Goal: Check status: Check status

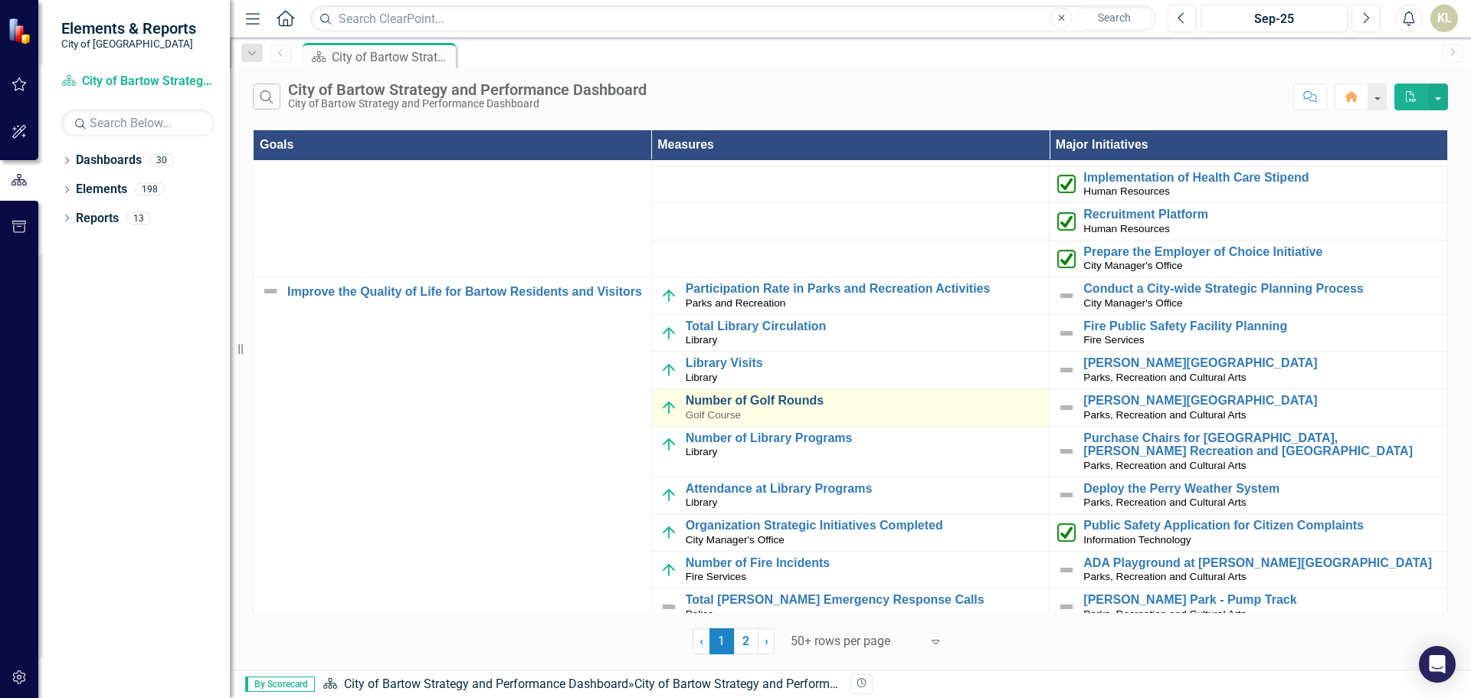
scroll to position [230, 0]
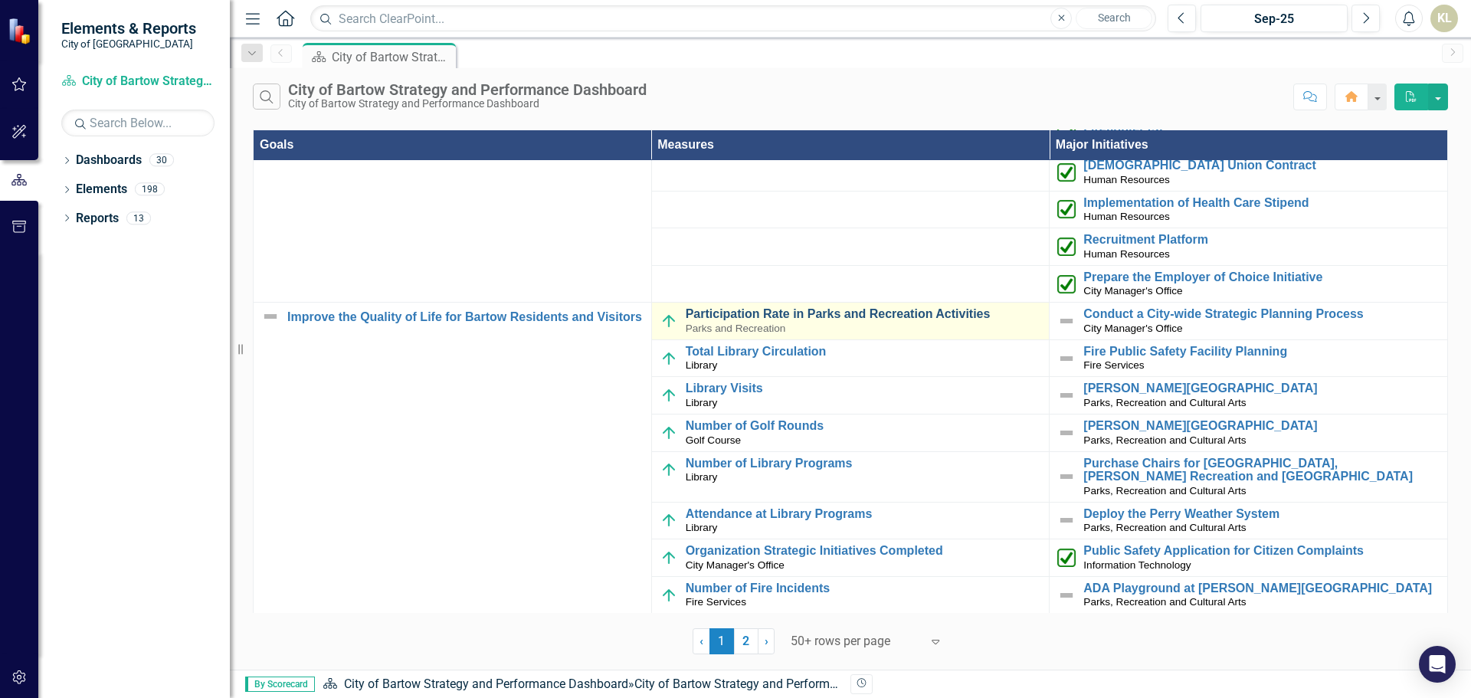
click at [794, 313] on link "Participation Rate in Parks and Recreation Activities" at bounding box center [864, 314] width 356 height 14
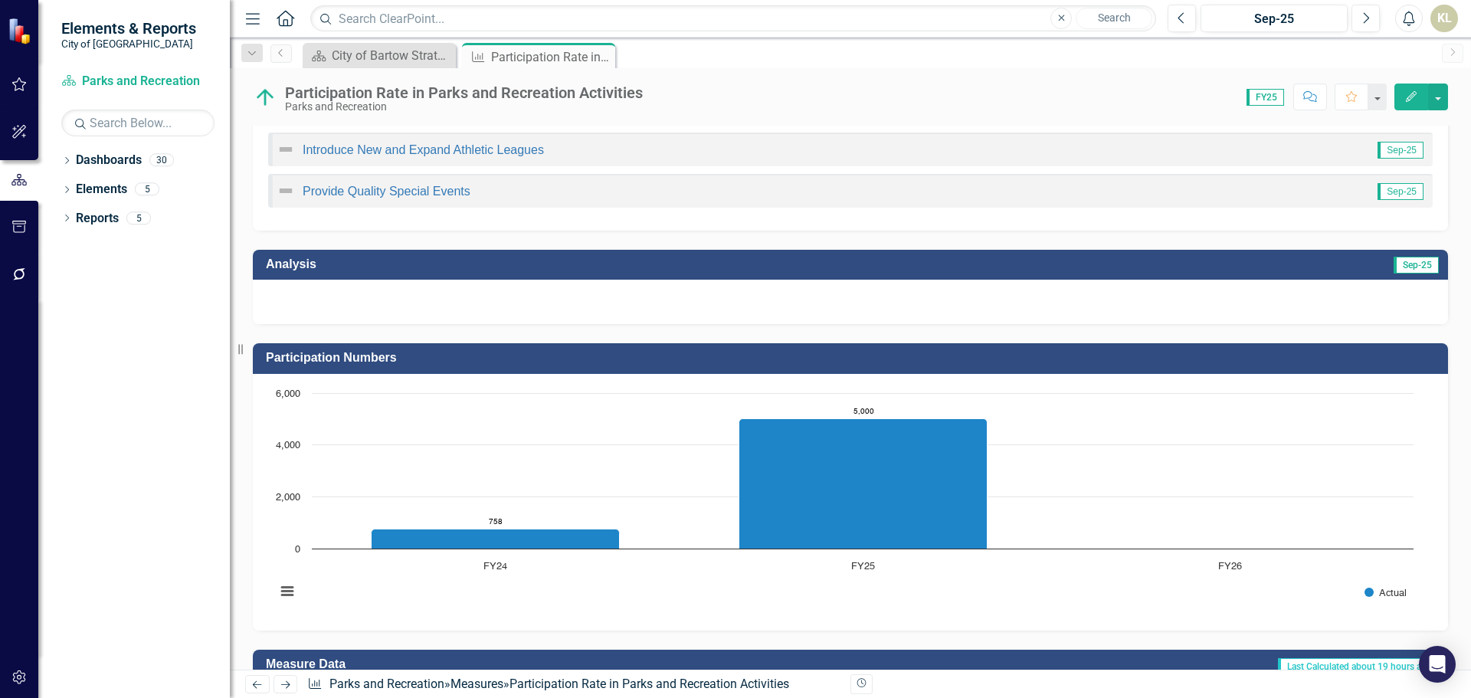
scroll to position [385, 0]
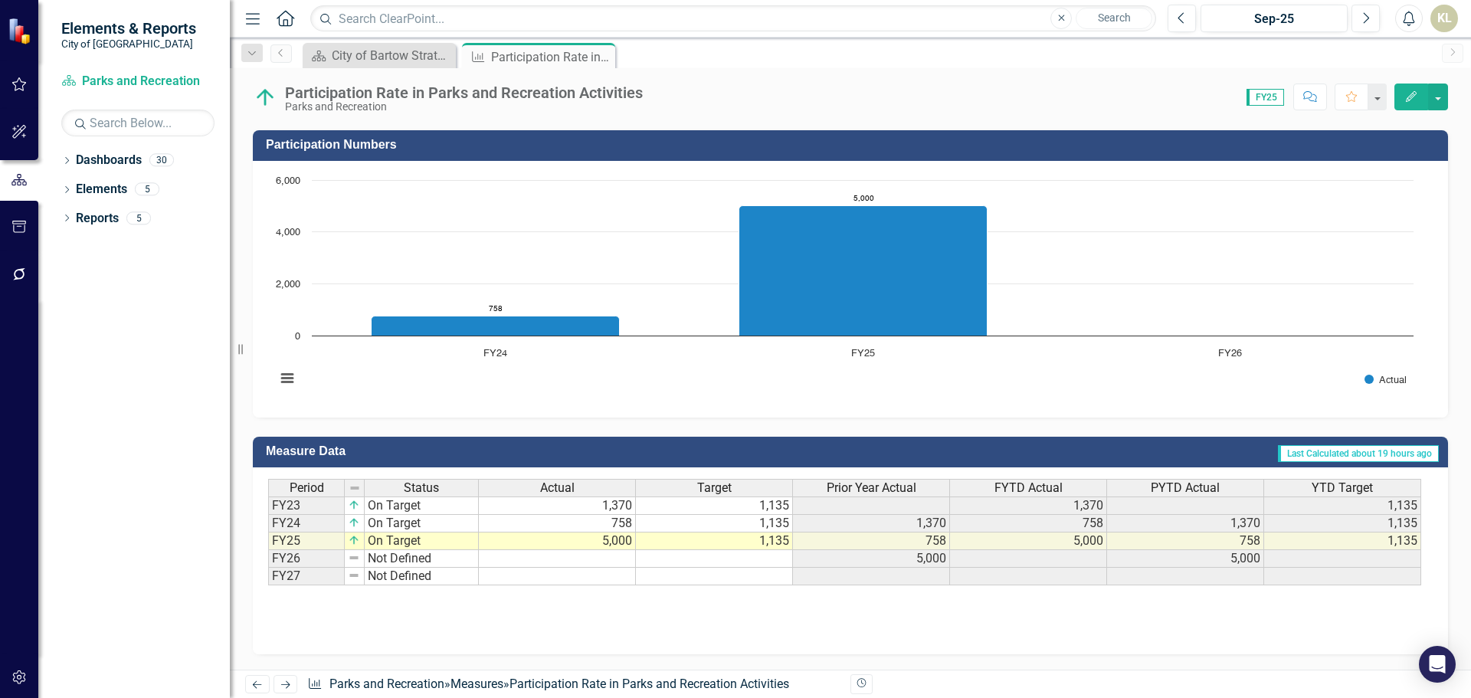
click at [728, 563] on td at bounding box center [714, 559] width 157 height 18
click at [582, 564] on td at bounding box center [557, 559] width 157 height 18
click at [290, 685] on icon "Next" at bounding box center [285, 685] width 13 height 10
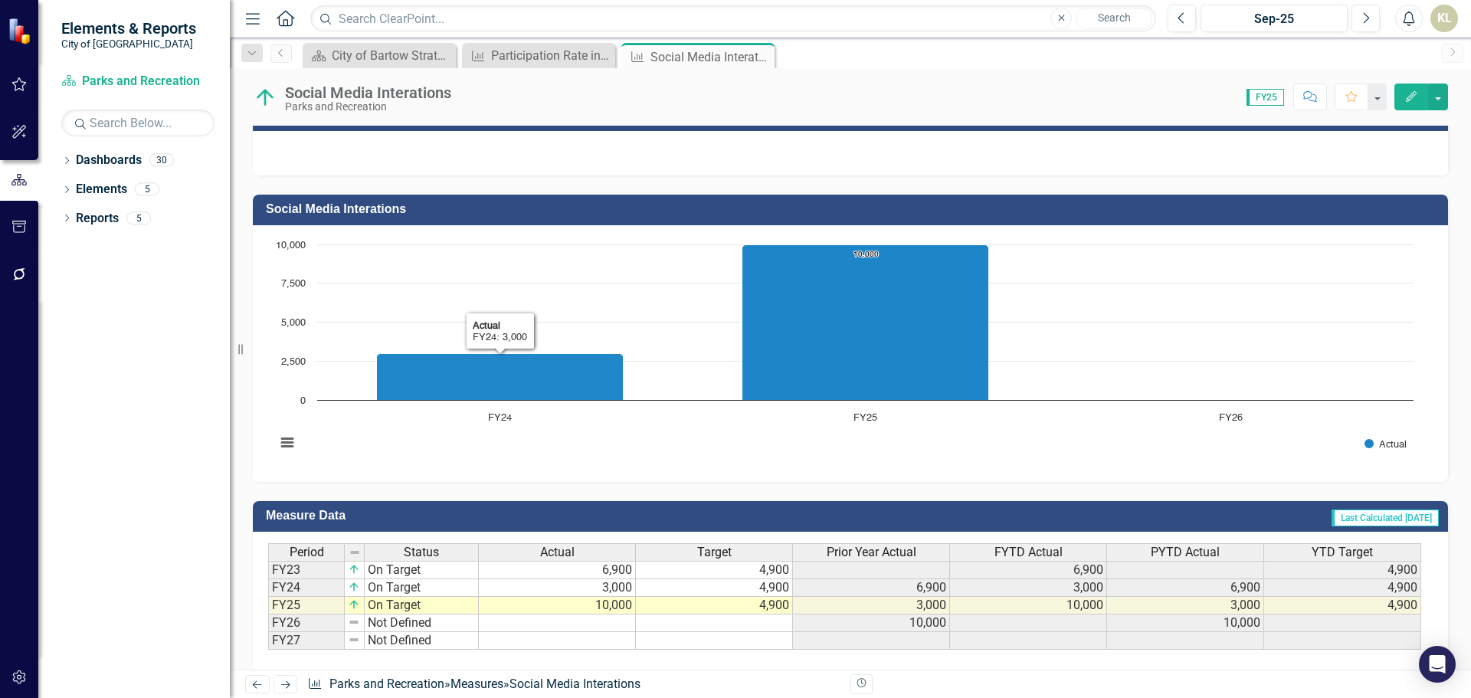
scroll to position [344, 0]
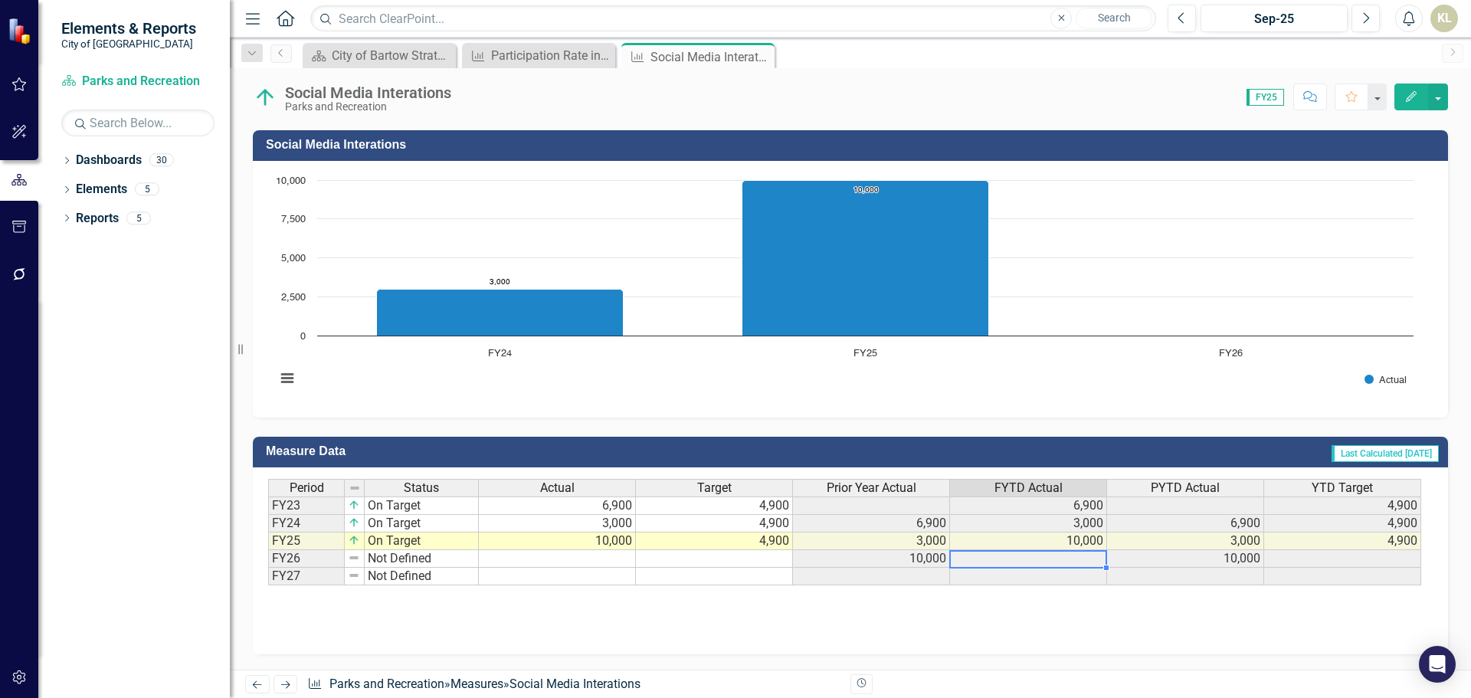
click at [1057, 560] on td at bounding box center [1028, 559] width 157 height 18
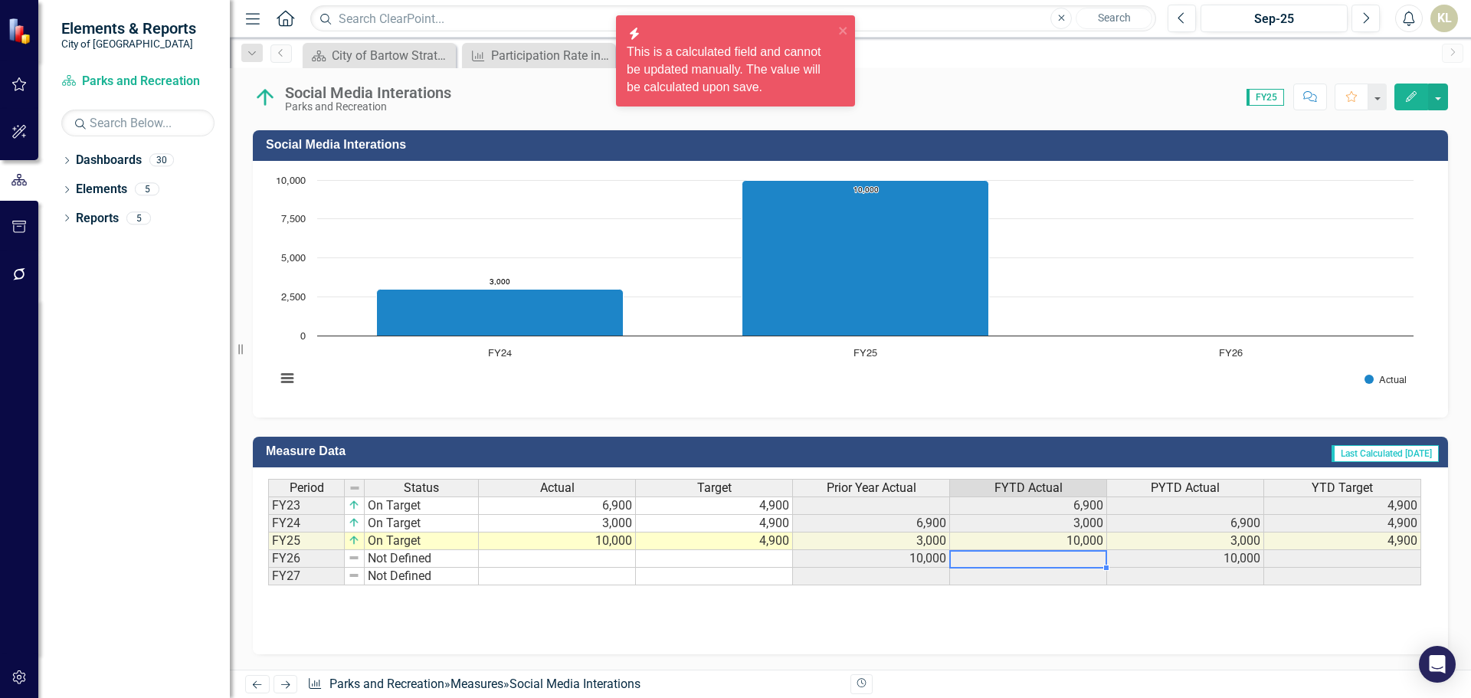
click at [1057, 560] on td at bounding box center [1028, 559] width 157 height 18
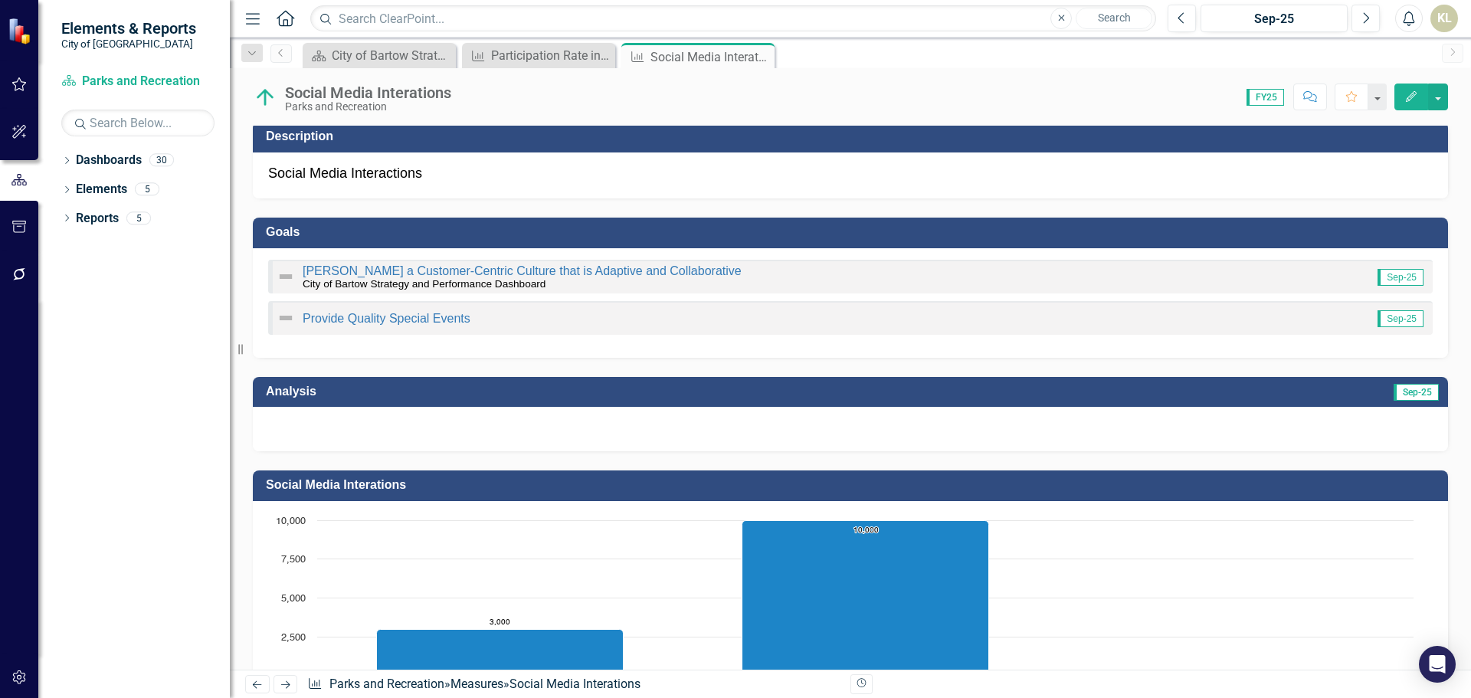
scroll to position [0, 0]
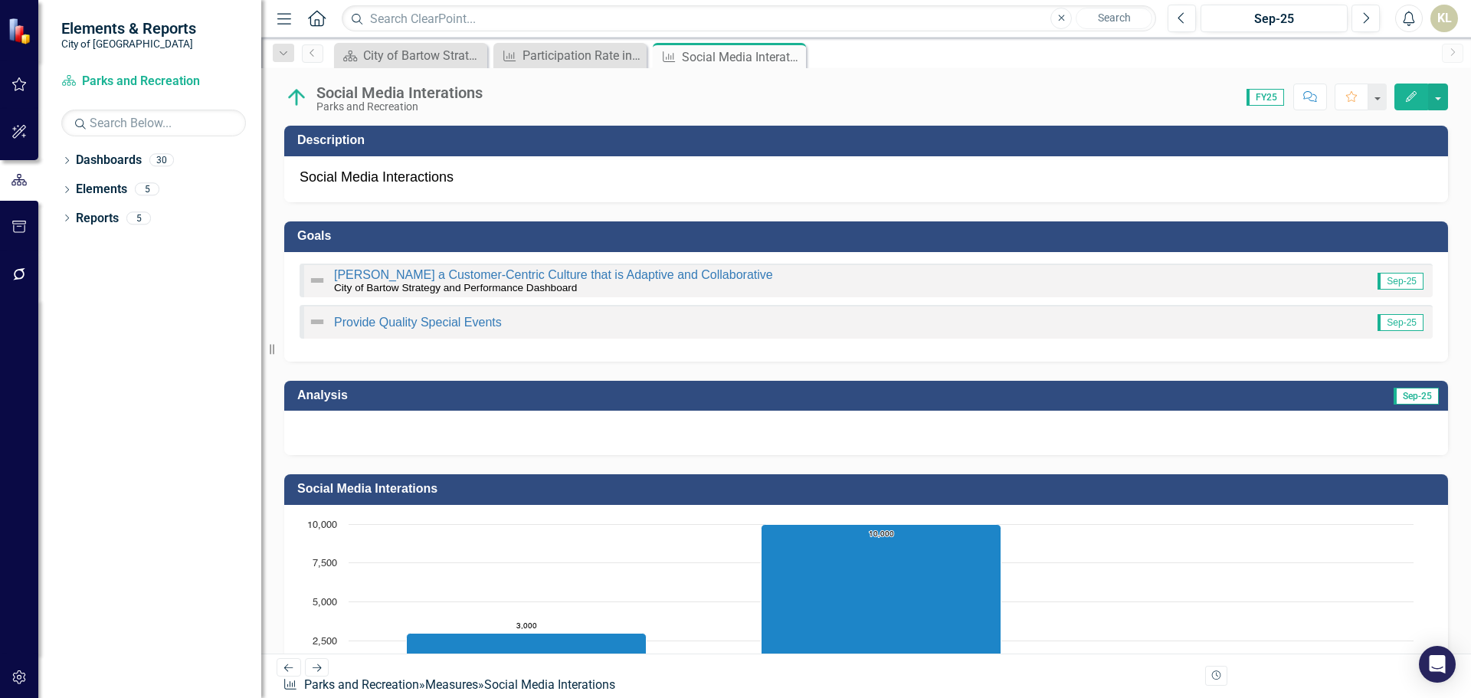
drag, startPoint x: 249, startPoint y: 349, endPoint x: 261, endPoint y: 351, distance: 12.4
click at [261, 351] on div "Resize" at bounding box center [267, 349] width 12 height 698
